Goal: Navigation & Orientation: Find specific page/section

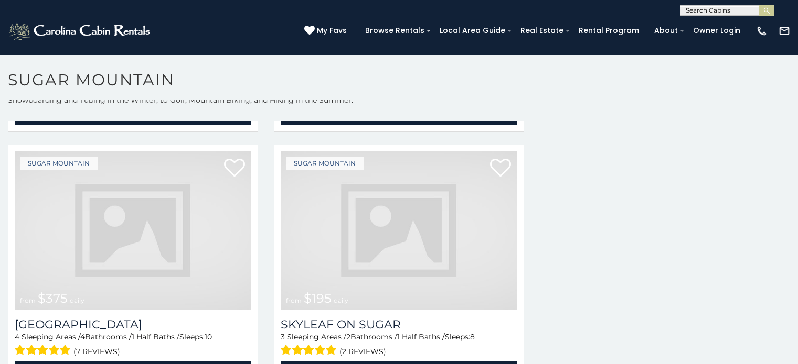
scroll to position [238, 0]
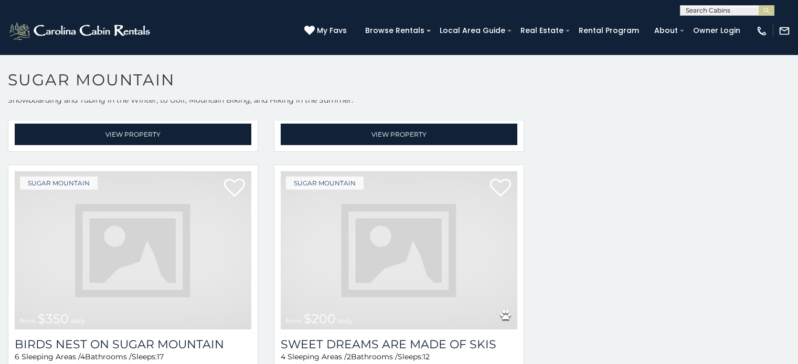
click at [314, 245] on img at bounding box center [399, 250] width 237 height 158
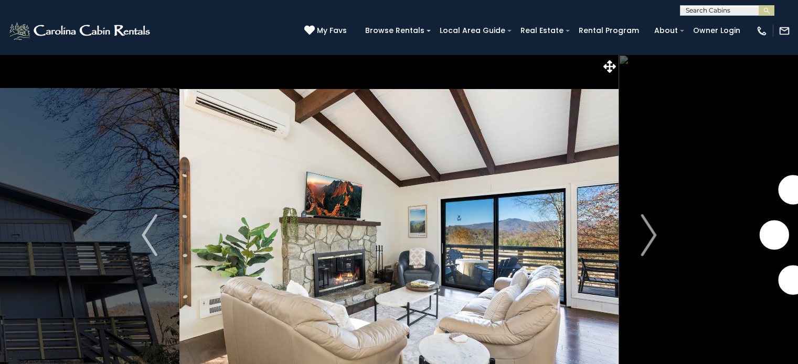
scroll to position [37, 0]
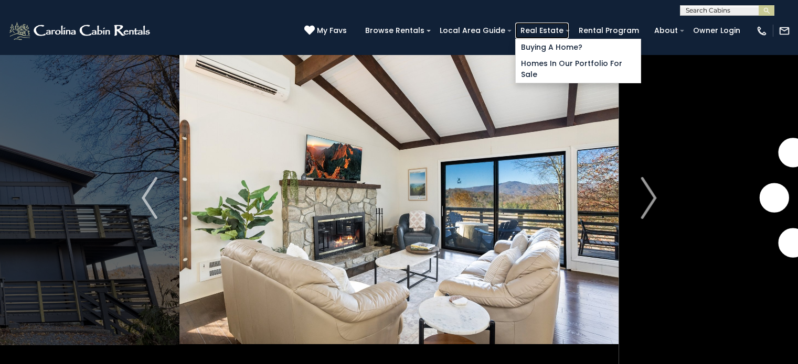
click at [568, 35] on link "Real Estate" at bounding box center [541, 31] width 53 height 16
